Goal: Information Seeking & Learning: Find specific page/section

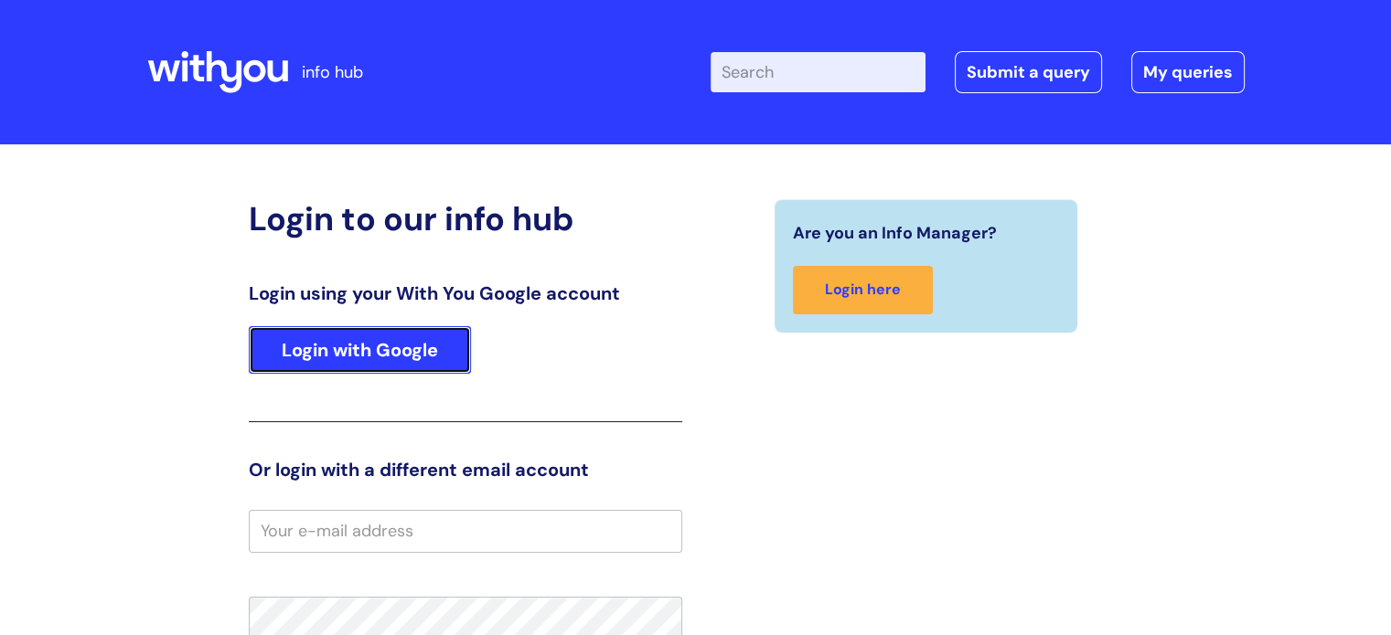
click at [379, 344] on link "Login with Google" at bounding box center [360, 350] width 222 height 48
click at [394, 346] on link "Login with Google" at bounding box center [360, 350] width 222 height 48
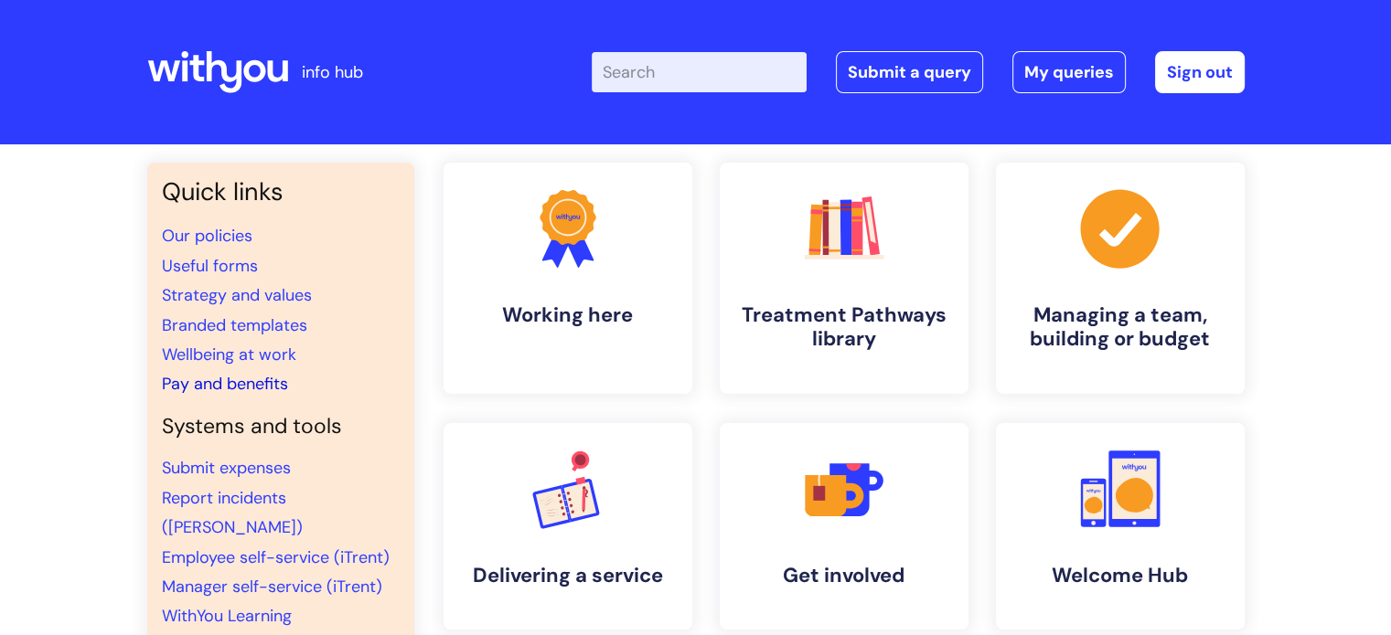
click at [281, 383] on link "Pay and benefits" at bounding box center [225, 384] width 126 height 22
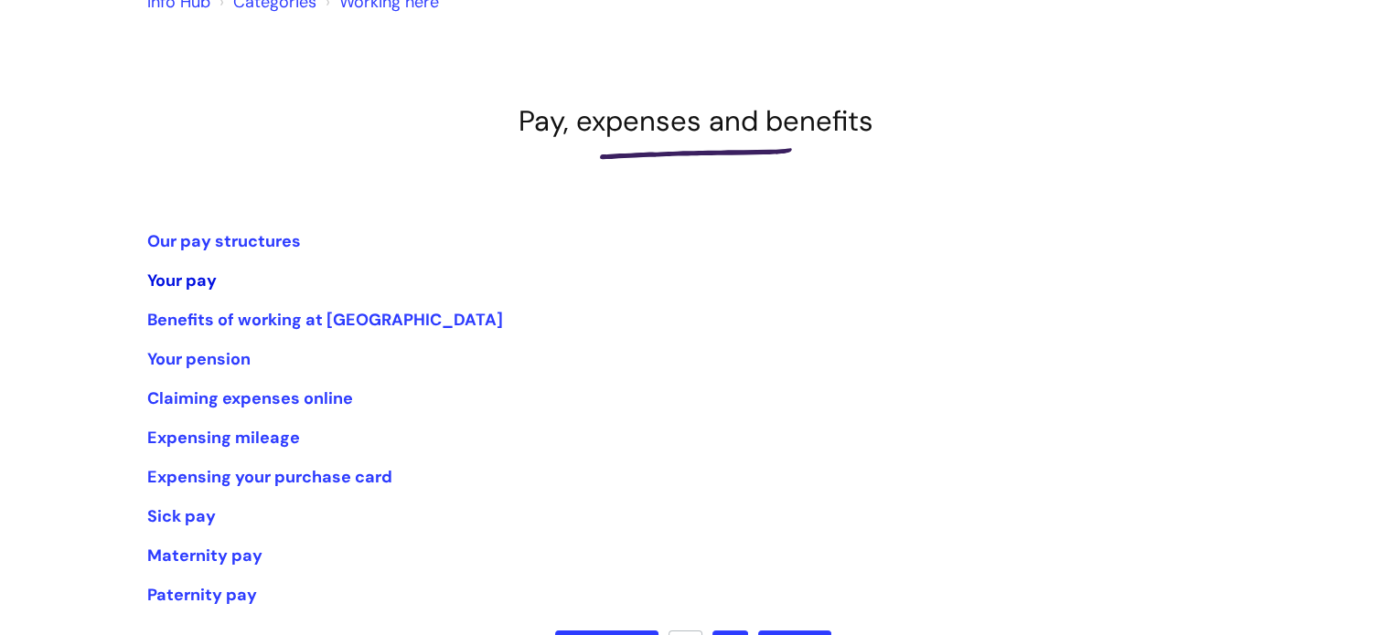
scroll to position [274, 0]
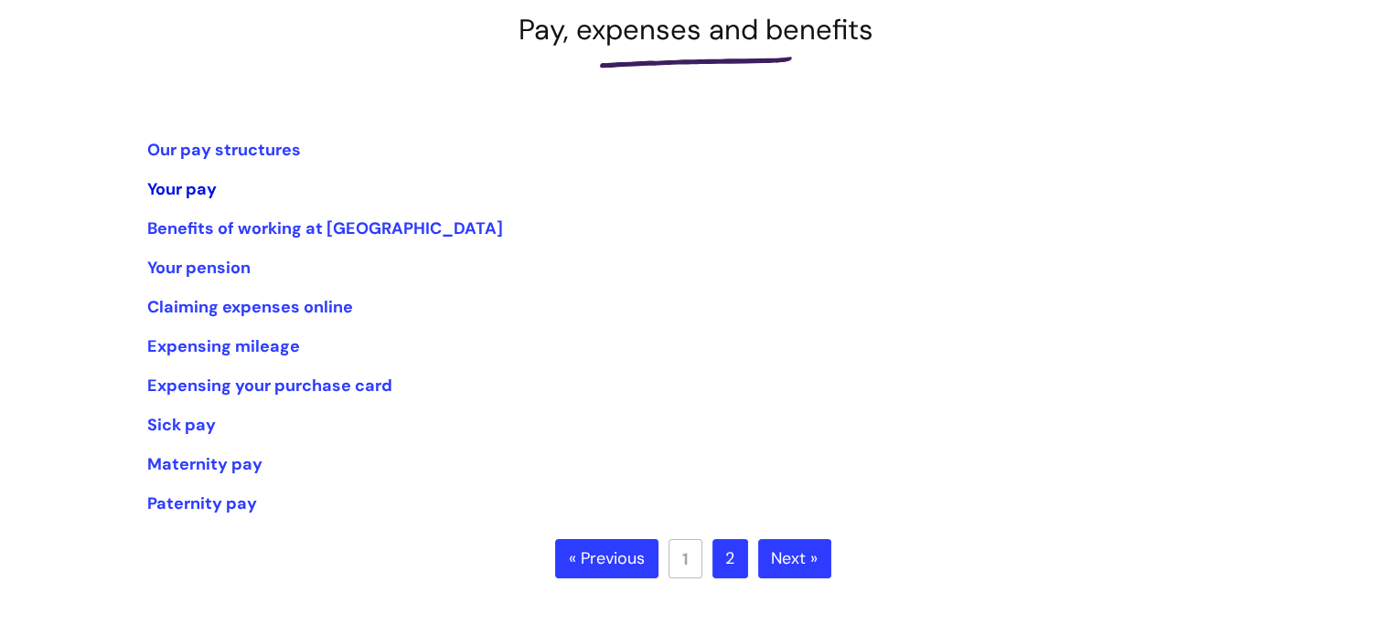
click at [181, 186] on link "Your pay" at bounding box center [181, 189] width 69 height 22
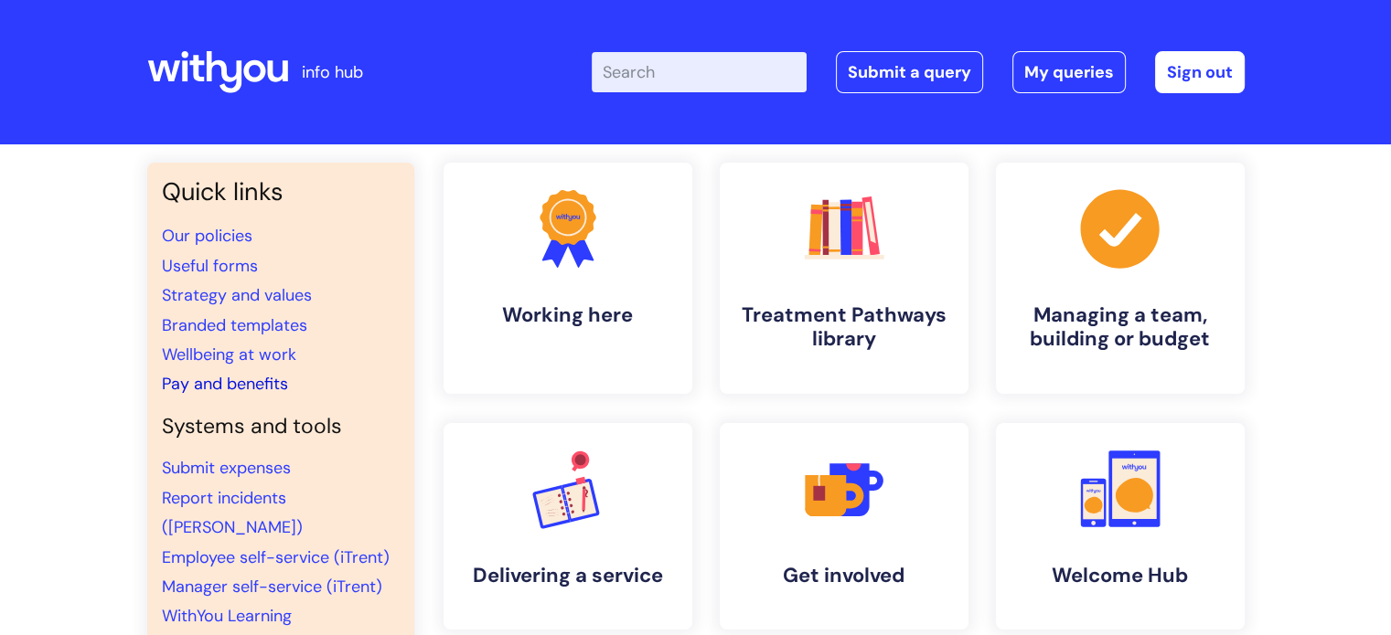
click at [202, 386] on link "Pay and benefits" at bounding box center [225, 384] width 126 height 22
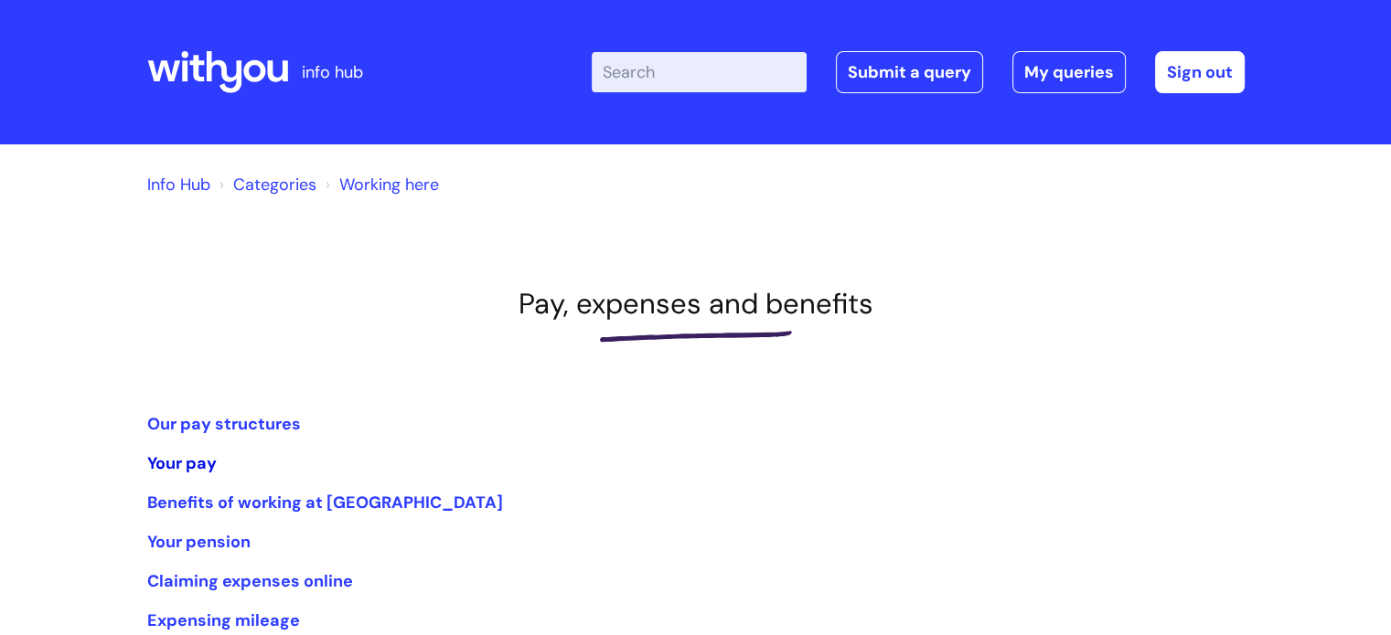
click at [155, 456] on link "Your pay" at bounding box center [181, 464] width 69 height 22
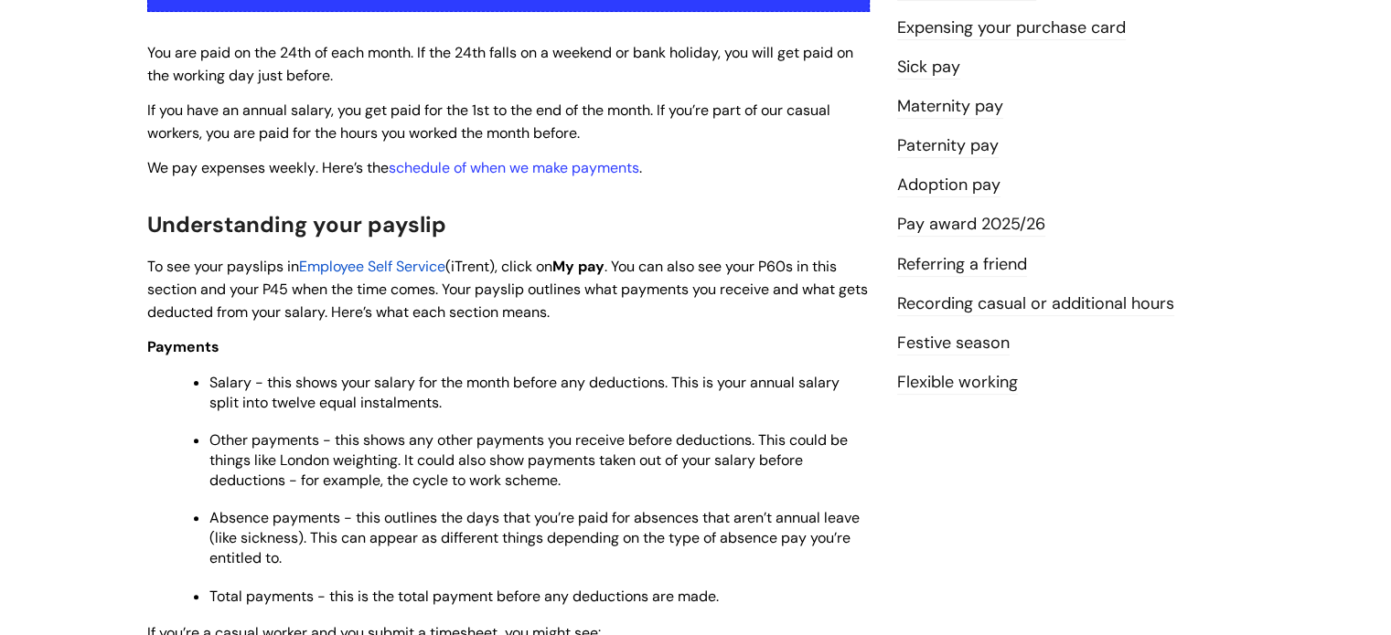
scroll to position [457, 0]
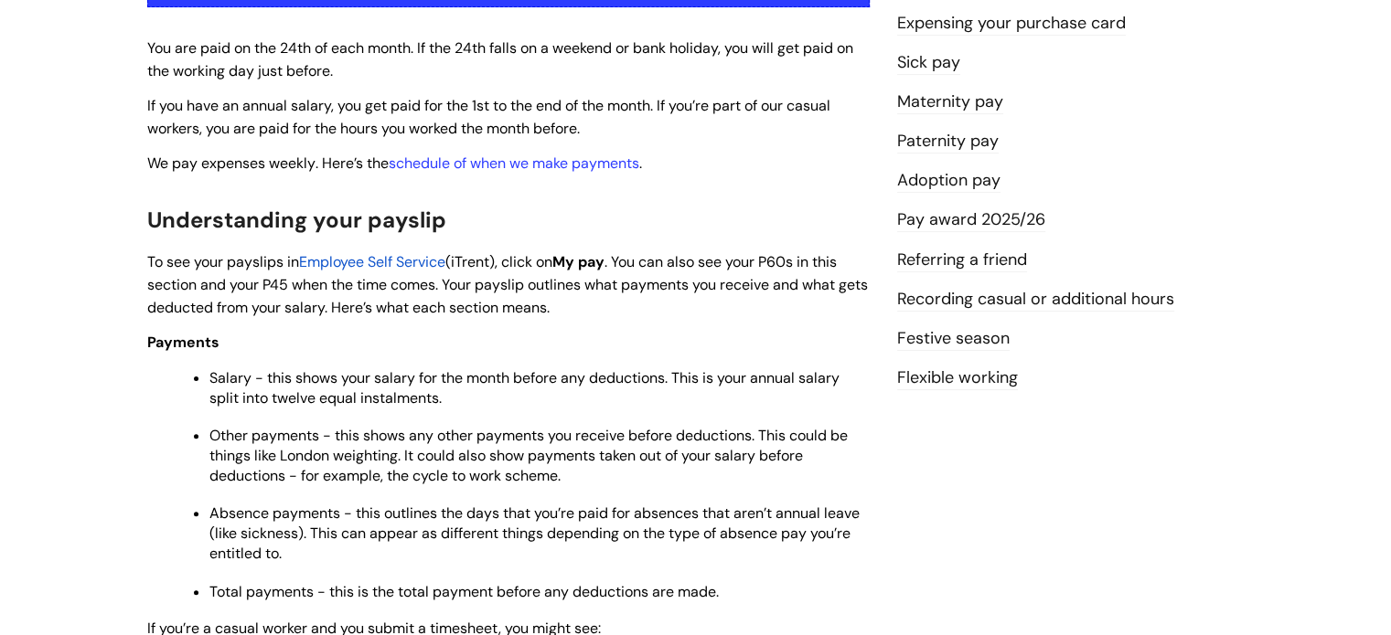
click at [377, 262] on span "Employee Self Service" at bounding box center [372, 261] width 146 height 19
